Goal: Task Accomplishment & Management: Manage account settings

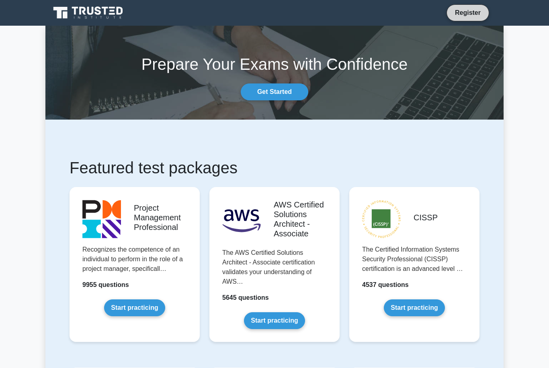
click at [470, 17] on link "Register" at bounding box center [467, 13] width 35 height 10
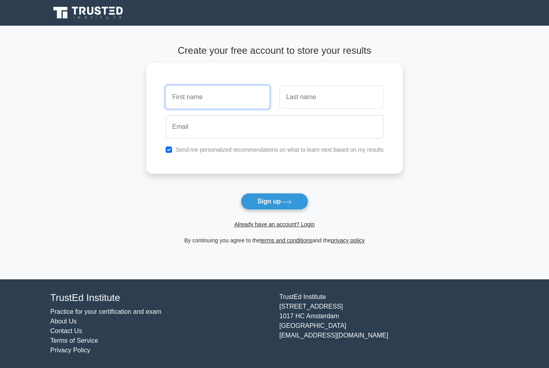
type input "Hannah Ince"
click at [315, 228] on link "Already have an account? Login" at bounding box center [274, 224] width 80 height 6
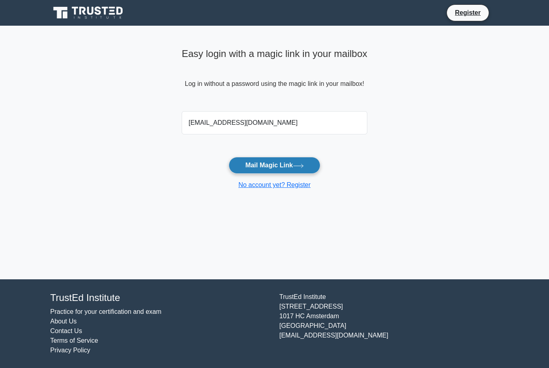
type input "hannahince2001@gmail.com"
click at [298, 167] on icon at bounding box center [298, 166] width 11 height 4
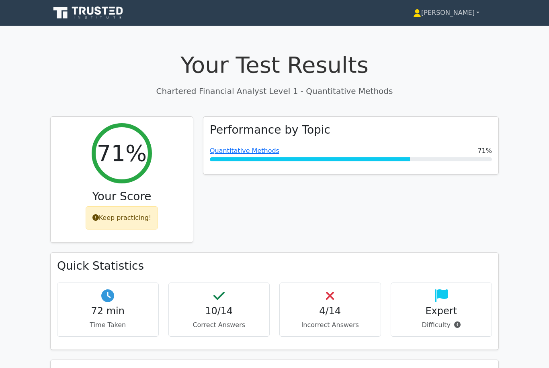
click at [466, 14] on link "[PERSON_NAME]" at bounding box center [446, 13] width 105 height 16
click at [430, 30] on link "Profile" at bounding box center [425, 31] width 63 height 13
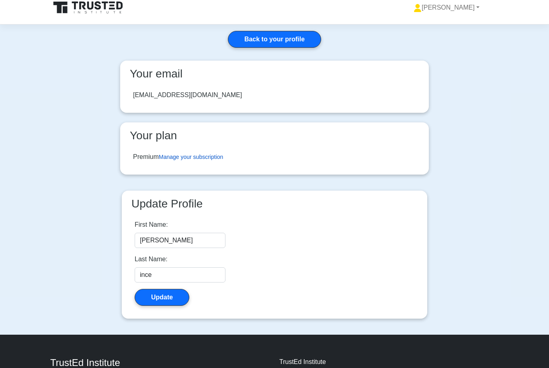
click at [215, 159] on link "Manage your subscription" at bounding box center [191, 157] width 64 height 6
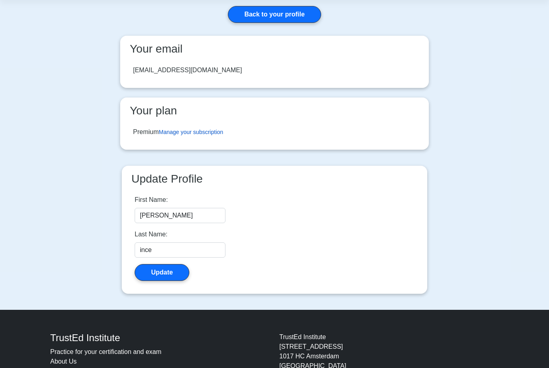
scroll to position [35, 0]
